Goal: Go to known website: Access a specific website the user already knows

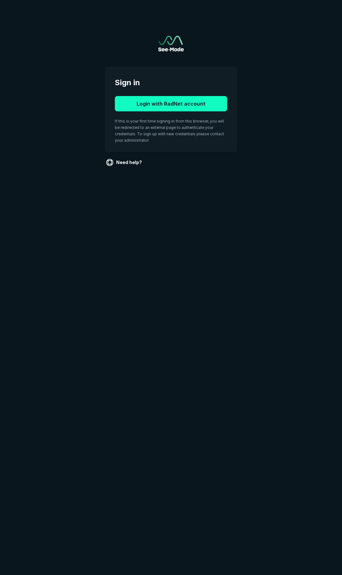
click at [170, 101] on button "Login with RadNet account" at bounding box center [171, 103] width 112 height 15
